Goal: Transaction & Acquisition: Purchase product/service

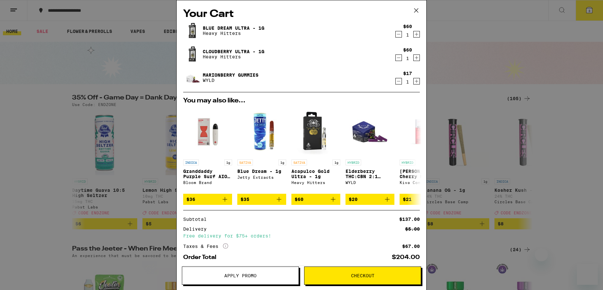
click at [418, 12] on icon at bounding box center [416, 11] width 10 height 10
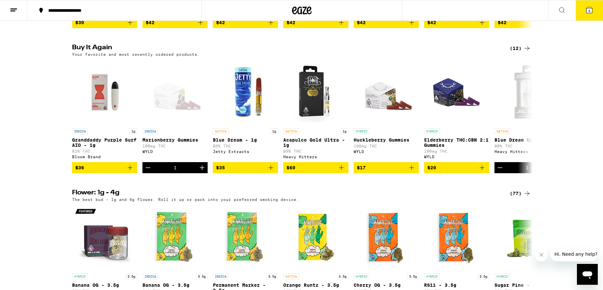
click at [579, 80] on div "Buy It Again (12) Your favorite and most recently ordered products. INDICA 1g G…" at bounding box center [301, 108] width 603 height 129
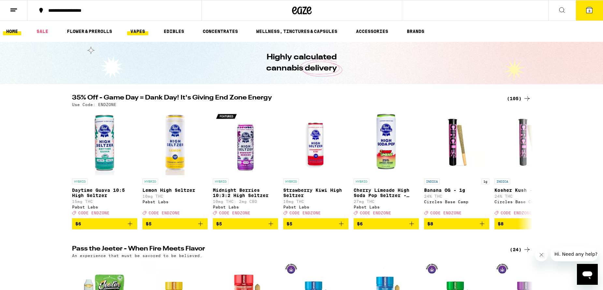
click at [134, 31] on link "VAPES" at bounding box center [137, 31] width 21 height 8
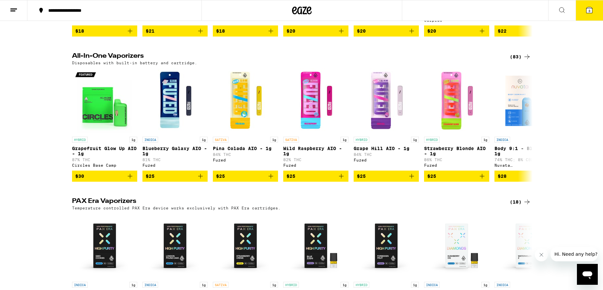
scroll to position [475, 0]
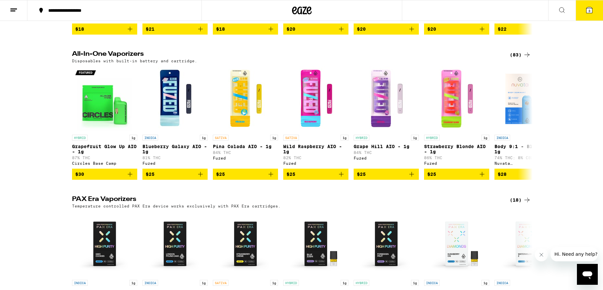
drag, startPoint x: 516, startPoint y: 67, endPoint x: 523, endPoint y: 75, distance: 10.6
click at [516, 59] on div "(83)" at bounding box center [520, 55] width 21 height 8
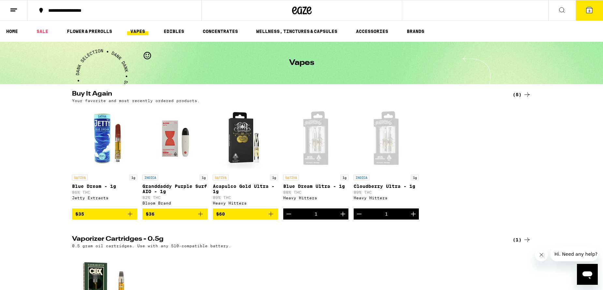
click at [562, 9] on icon at bounding box center [562, 10] width 8 height 8
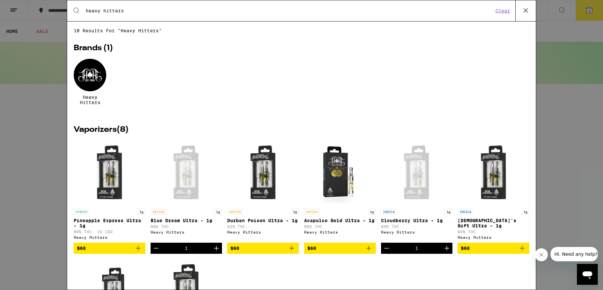
type input "heavy hitters"
click at [87, 75] on div at bounding box center [90, 75] width 33 height 33
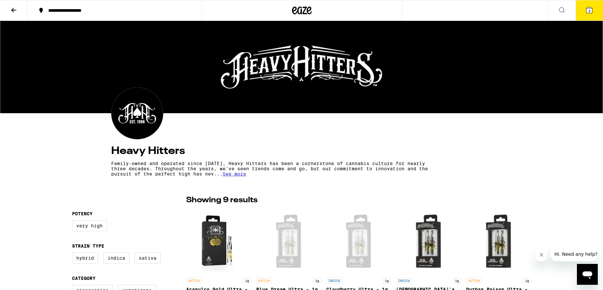
drag, startPoint x: 11, startPoint y: 10, endPoint x: 27, endPoint y: 27, distance: 23.3
click at [11, 10] on icon at bounding box center [13, 10] width 5 height 5
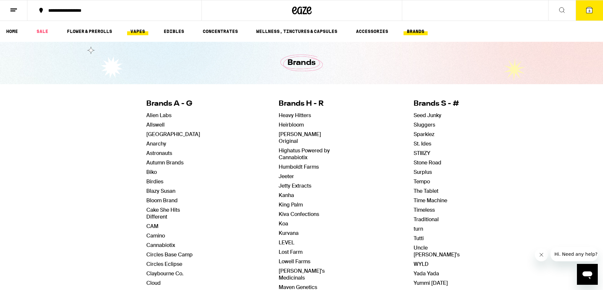
click at [134, 30] on link "VAPES" at bounding box center [137, 31] width 21 height 8
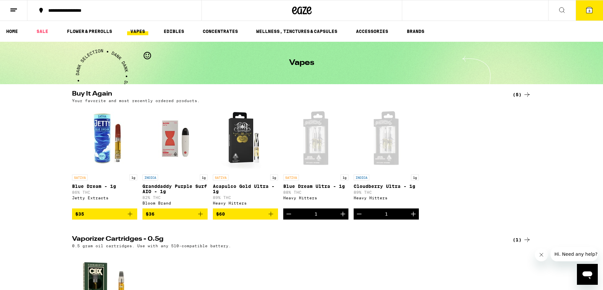
click at [564, 8] on icon at bounding box center [562, 10] width 8 height 8
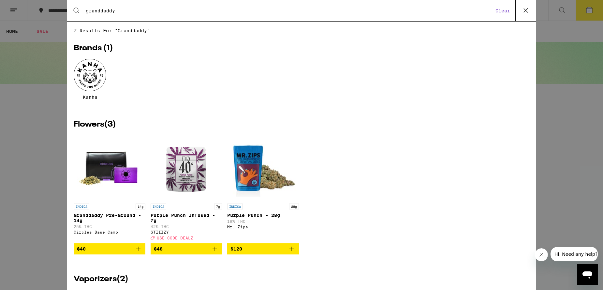
type input "granddaddy"
click at [525, 9] on icon at bounding box center [526, 10] width 4 height 4
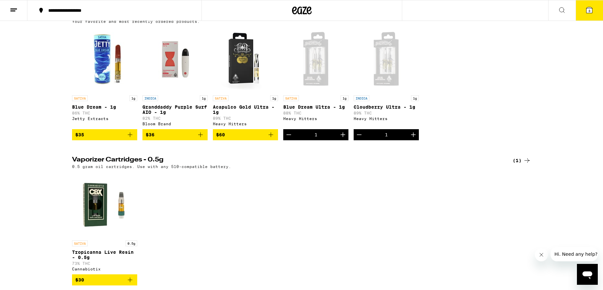
scroll to position [80, 0]
click at [150, 110] on p "Granddaddy Purple Surf AIO - 1g" at bounding box center [174, 109] width 65 height 10
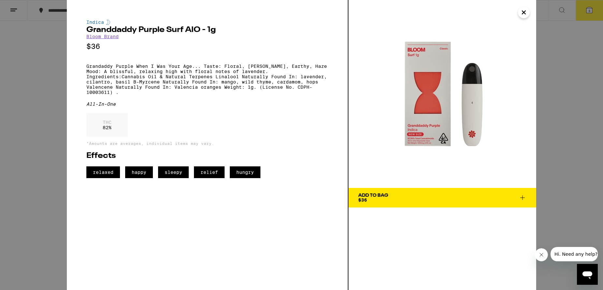
click at [395, 200] on span "Add To Bag $36" at bounding box center [442, 197] width 168 height 9
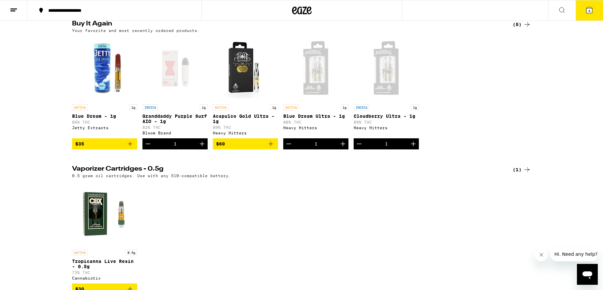
scroll to position [70, 0]
click at [97, 148] on span "$35" at bounding box center [104, 144] width 59 height 8
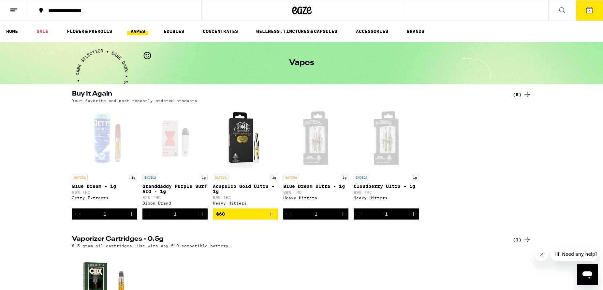
scroll to position [0, 0]
click at [44, 31] on link "SALE" at bounding box center [42, 31] width 18 height 8
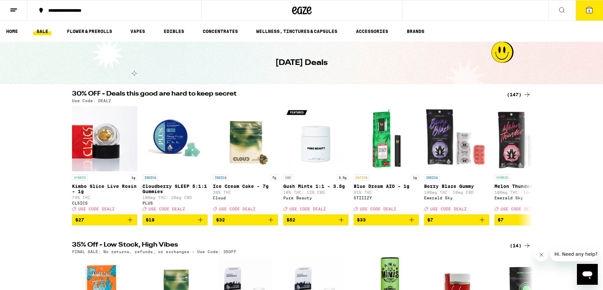
click at [511, 92] on div "(147)" at bounding box center [519, 95] width 24 height 8
click at [172, 31] on link "EDIBLES" at bounding box center [173, 31] width 27 height 8
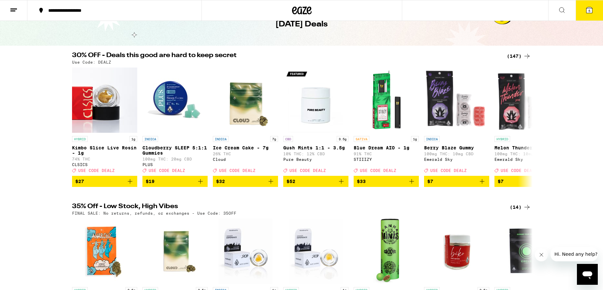
scroll to position [41, 0]
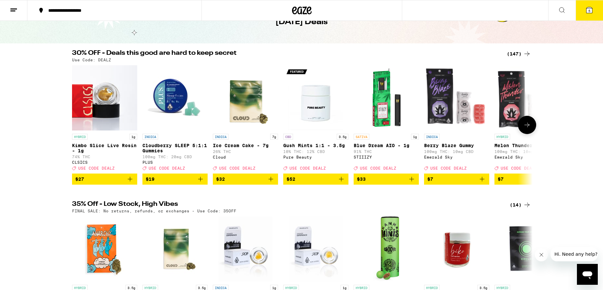
click at [163, 147] on p "Cloudberry SLEEP 5:1:1 Gummies" at bounding box center [174, 148] width 65 height 10
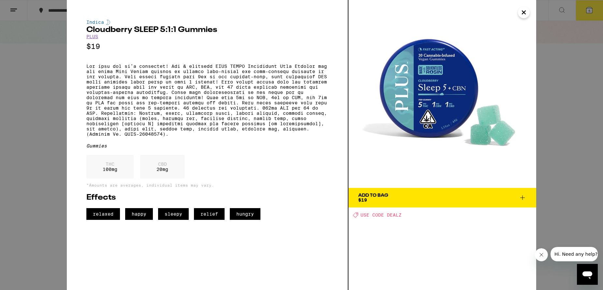
click at [364, 197] on span "$19" at bounding box center [362, 199] width 9 height 5
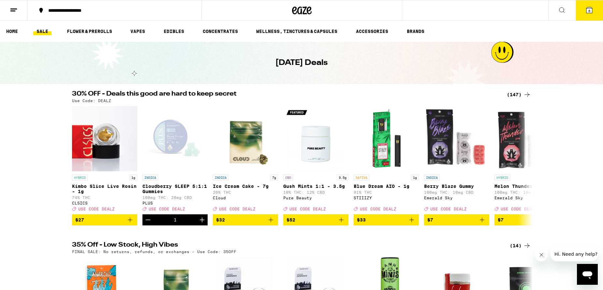
drag, startPoint x: 169, startPoint y: 32, endPoint x: 127, endPoint y: 48, distance: 45.7
click at [169, 32] on link "EDIBLES" at bounding box center [173, 31] width 27 height 8
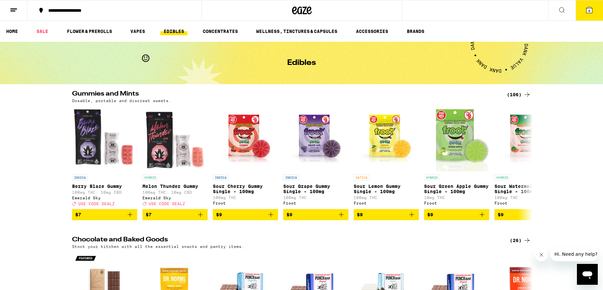
click at [518, 96] on div "(106)" at bounding box center [519, 95] width 24 height 8
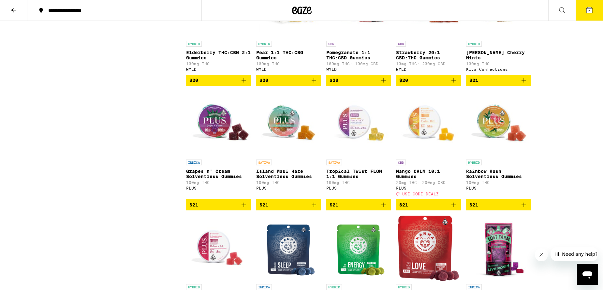
scroll to position [1951, 0]
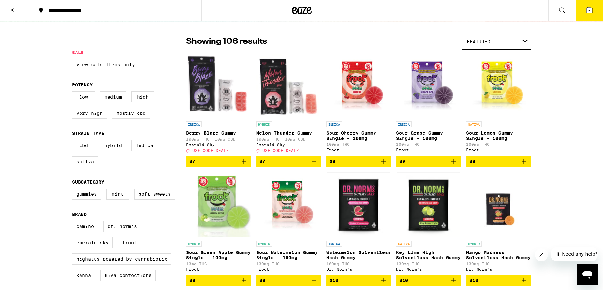
drag, startPoint x: 590, startPoint y: 12, endPoint x: 588, endPoint y: 62, distance: 49.9
click at [590, 12] on span "6" at bounding box center [589, 11] width 2 height 4
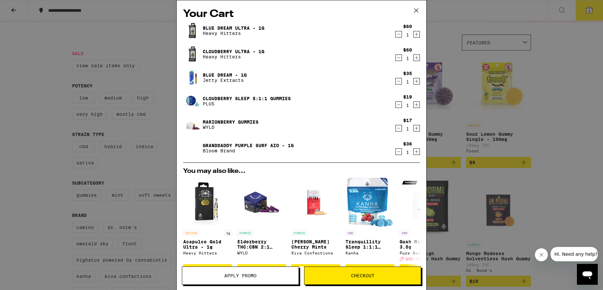
click at [399, 36] on icon "Decrement" at bounding box center [399, 34] width 6 height 8
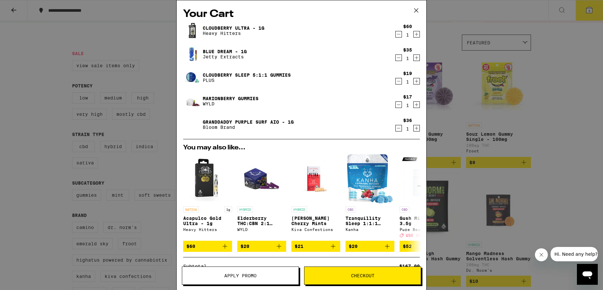
click at [398, 36] on icon "Decrement" at bounding box center [399, 34] width 6 height 8
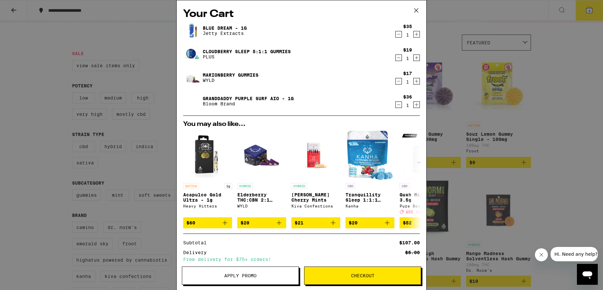
click at [397, 81] on icon "Decrement" at bounding box center [399, 81] width 6 height 8
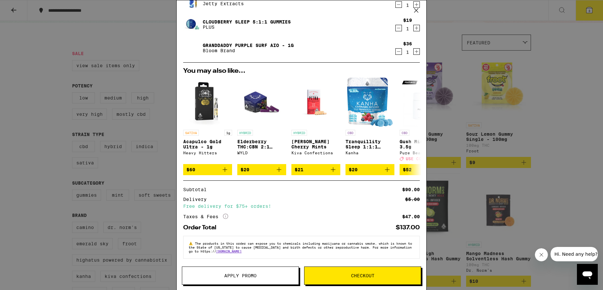
scroll to position [36, 0]
click at [301, 167] on span "$21" at bounding box center [299, 169] width 9 height 5
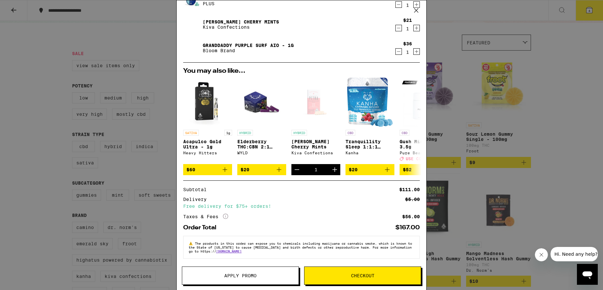
scroll to position [59, 0]
click at [366, 277] on span "Checkout" at bounding box center [362, 275] width 23 height 5
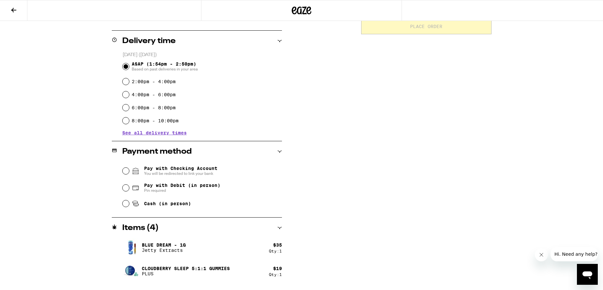
scroll to position [153, 0]
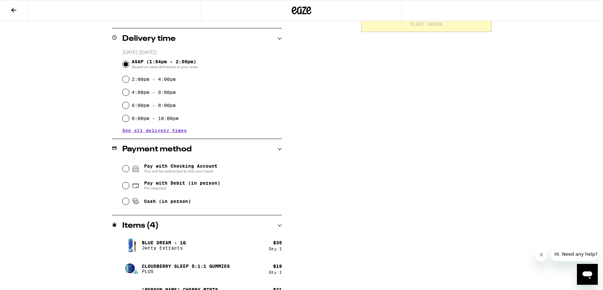
click at [124, 203] on input "Cash (in person)" at bounding box center [126, 201] width 7 height 7
radio input "true"
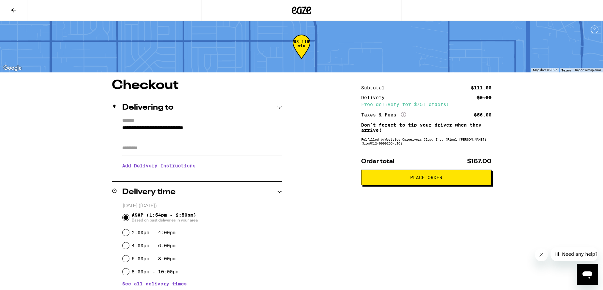
scroll to position [0, 0]
click at [408, 180] on span "Place Order" at bounding box center [426, 177] width 119 height 5
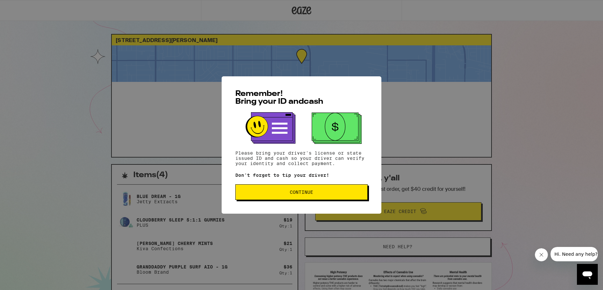
click at [300, 194] on span "Continue" at bounding box center [301, 192] width 23 height 5
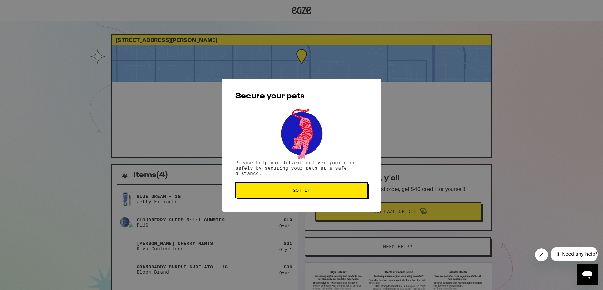
drag, startPoint x: 307, startPoint y: 192, endPoint x: 372, endPoint y: 189, distance: 64.3
click at [307, 192] on span "Got it" at bounding box center [302, 190] width 18 height 5
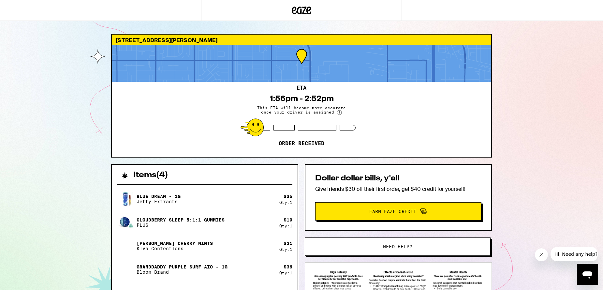
click at [553, 123] on div "7945 Paso Robles Ave Los Angeles 91406 ETA 1:56pm - 2:52pm This ETA will become…" at bounding box center [301, 187] width 603 height 374
drag, startPoint x: 558, startPoint y: 86, endPoint x: 554, endPoint y: 84, distance: 4.1
click at [558, 86] on div "7945 Paso Robles Ave Los Angeles 91406 ETA 1:56pm - 2:52pm This ETA will become…" at bounding box center [301, 187] width 603 height 374
